Goal: Book appointment/travel/reservation

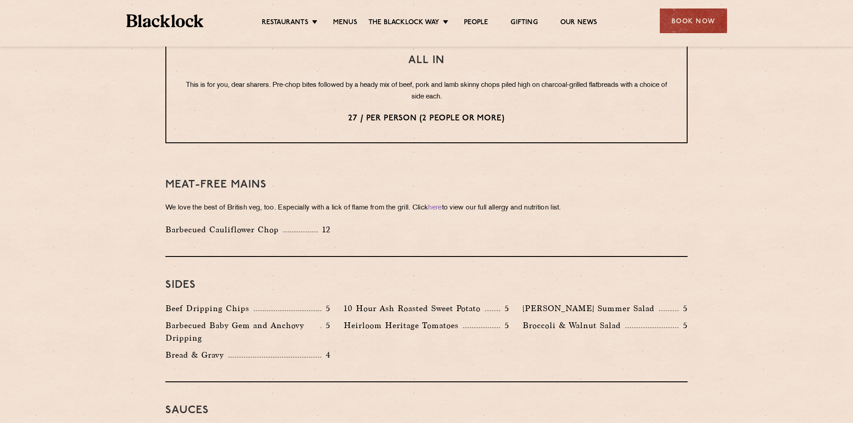
scroll to position [1300, 0]
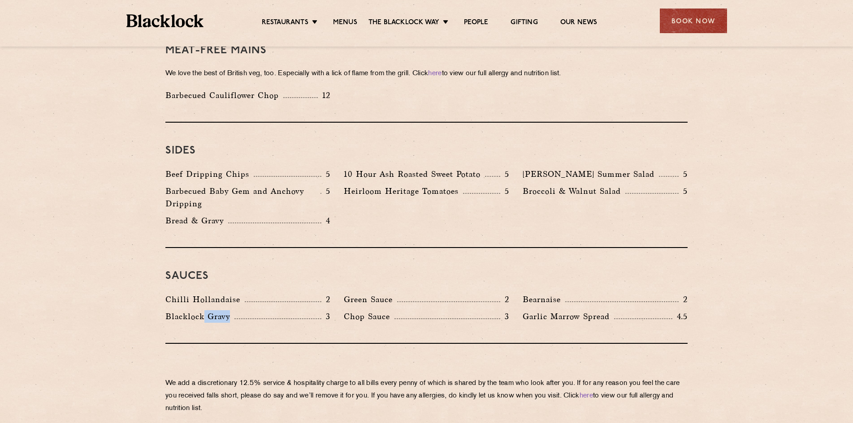
drag, startPoint x: 203, startPoint y: 291, endPoint x: 253, endPoint y: 293, distance: 50.2
click at [253, 311] on div "Blacklock Gravy 3" at bounding box center [247, 317] width 165 height 13
click at [227, 311] on p "Blacklock Gravy" at bounding box center [199, 317] width 69 height 13
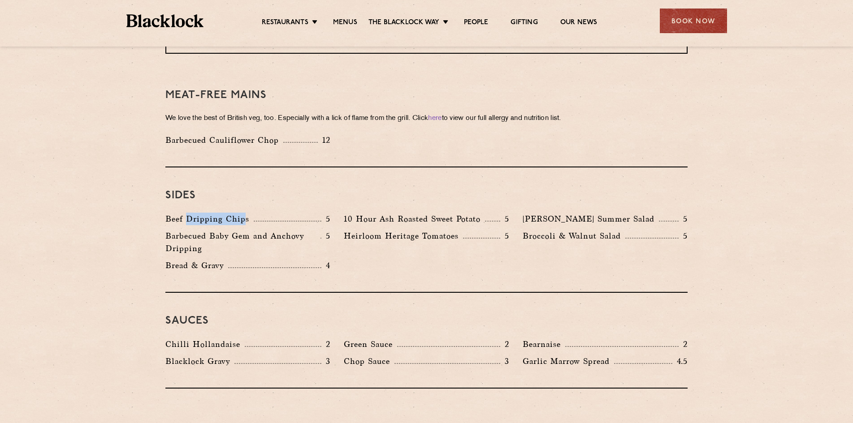
drag, startPoint x: 244, startPoint y: 197, endPoint x: 188, endPoint y: 196, distance: 55.6
click at [188, 213] on p "Beef Dripping Chips" at bounding box center [209, 219] width 88 height 13
click at [388, 190] on h3 "Sides" at bounding box center [426, 196] width 522 height 12
drag, startPoint x: 433, startPoint y: 194, endPoint x: 471, endPoint y: 194, distance: 37.2
click at [467, 213] on p "10 Hour Ash Roasted Sweet Potato" at bounding box center [414, 219] width 141 height 13
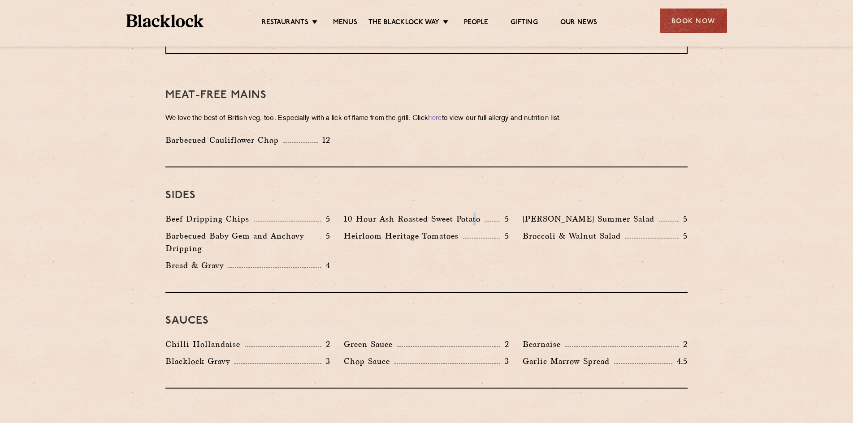
drag, startPoint x: 477, startPoint y: 195, endPoint x: 463, endPoint y: 193, distance: 14.5
click at [473, 213] on p "10 Hour Ash Roasted Sweet Potato" at bounding box center [414, 219] width 141 height 13
click at [426, 230] on p "Heirloom Heritage Tomatoes" at bounding box center [403, 236] width 119 height 13
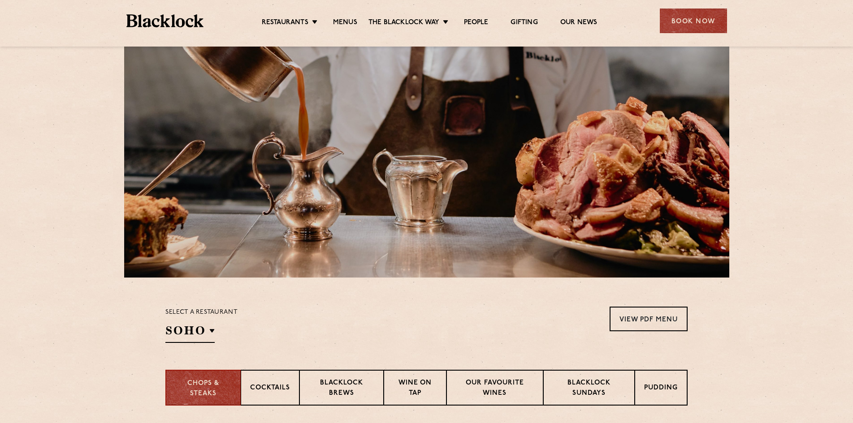
scroll to position [224, 0]
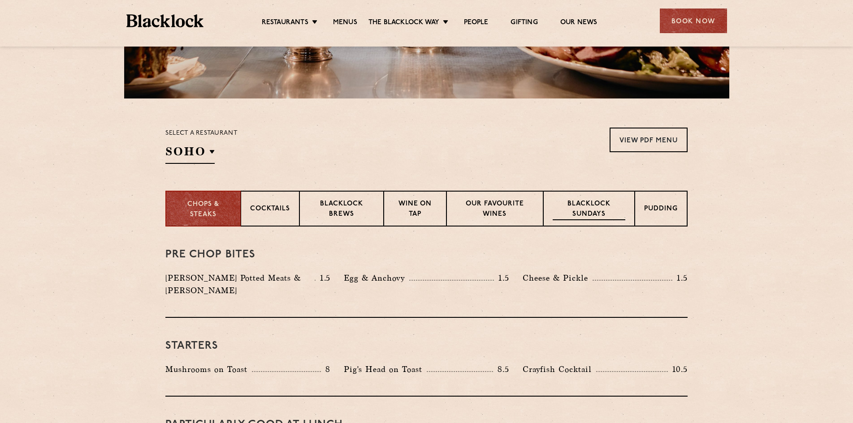
click at [573, 202] on p "Blacklock Sundays" at bounding box center [589, 209] width 73 height 21
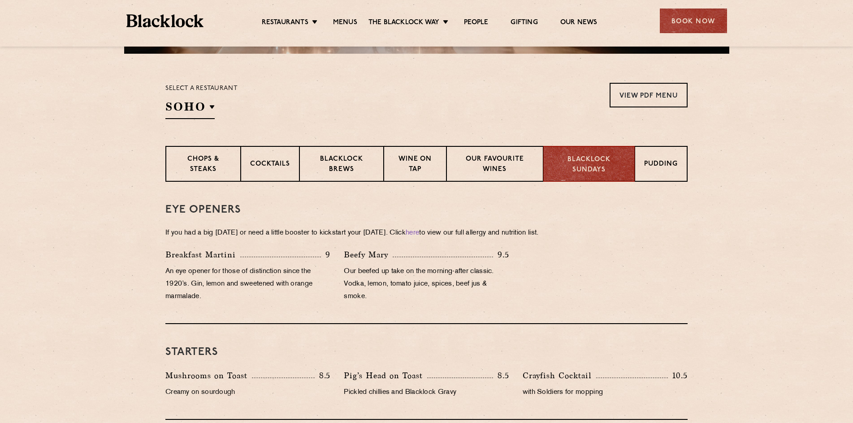
scroll to position [134, 0]
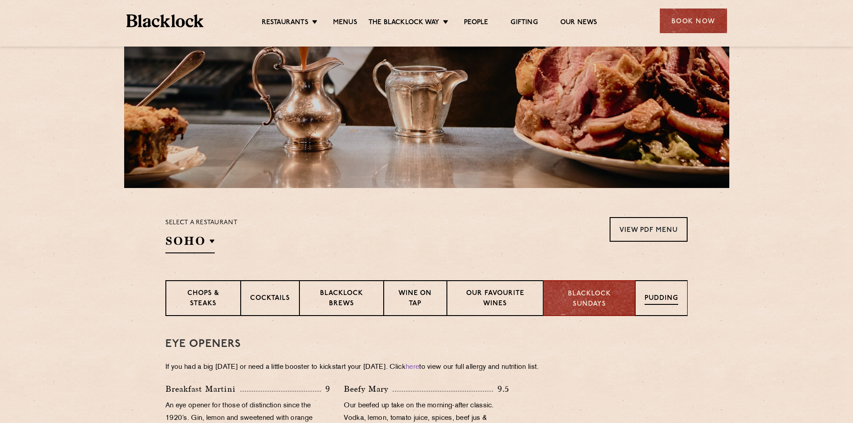
click at [646, 297] on p "Pudding" at bounding box center [661, 299] width 34 height 11
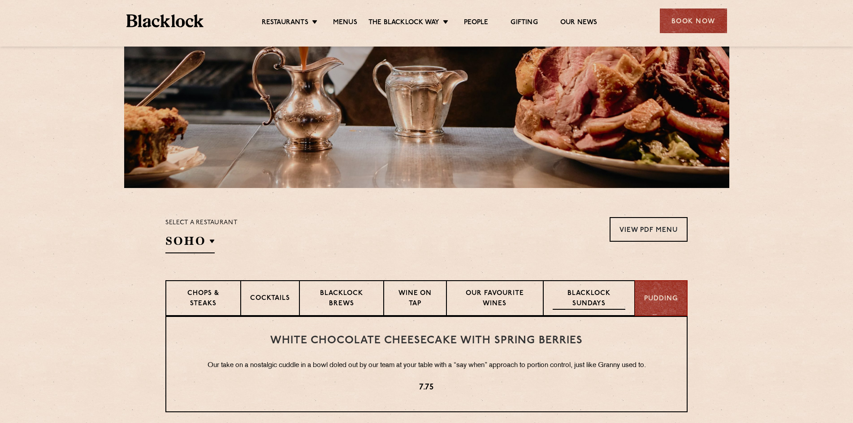
click at [579, 295] on p "Blacklock Sundays" at bounding box center [589, 299] width 73 height 21
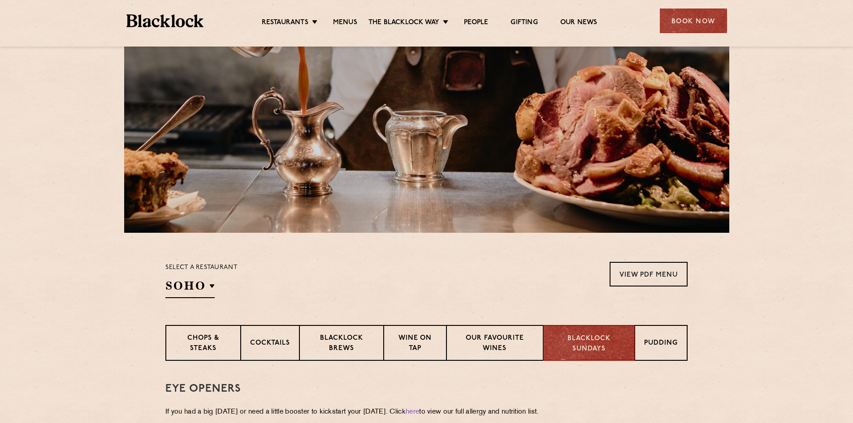
scroll to position [0, 0]
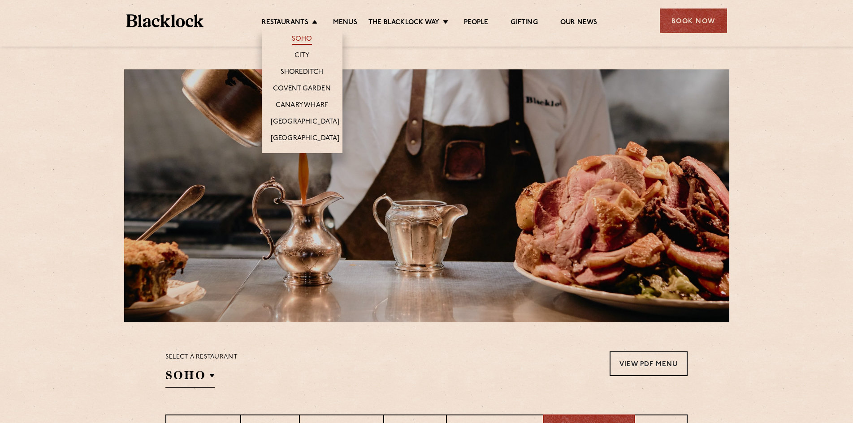
click at [306, 36] on link "Soho" at bounding box center [302, 40] width 21 height 10
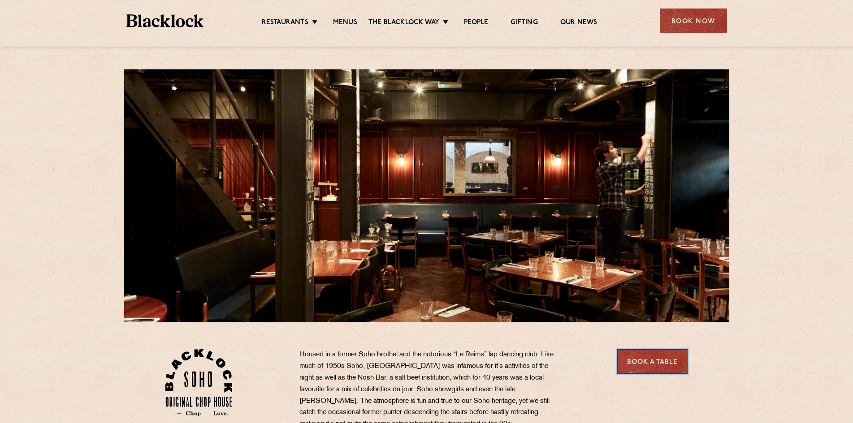
click at [665, 361] on link "Book a Table" at bounding box center [652, 362] width 70 height 25
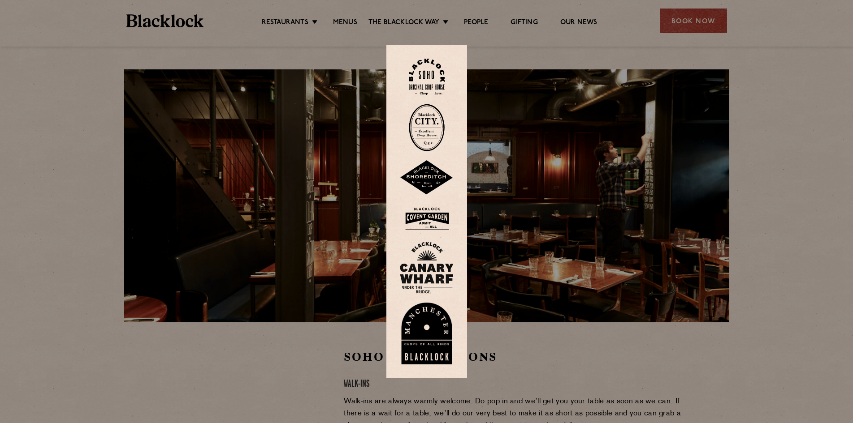
click at [440, 73] on img at bounding box center [427, 77] width 36 height 36
